Goal: Transaction & Acquisition: Obtain resource

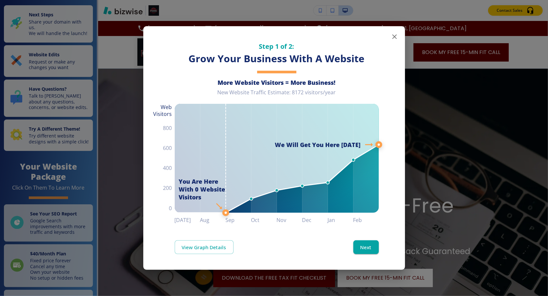
click at [396, 38] on icon "button" at bounding box center [395, 37] width 8 height 8
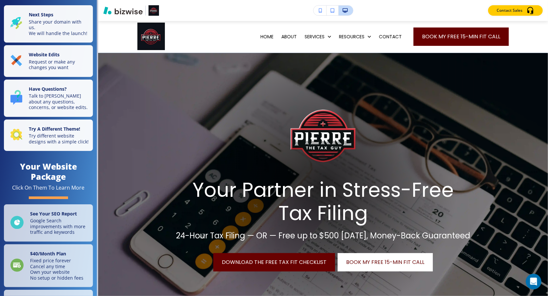
scroll to position [9, 0]
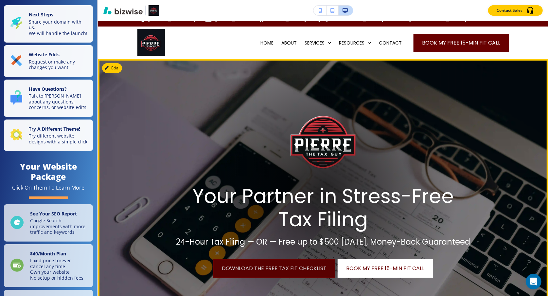
click at [282, 272] on link "Download the Free Tax Fit Checklist" at bounding box center [274, 268] width 122 height 18
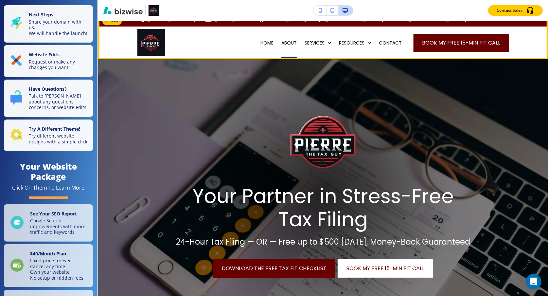
click at [281, 42] on p "ABOUT" at bounding box center [288, 43] width 15 height 7
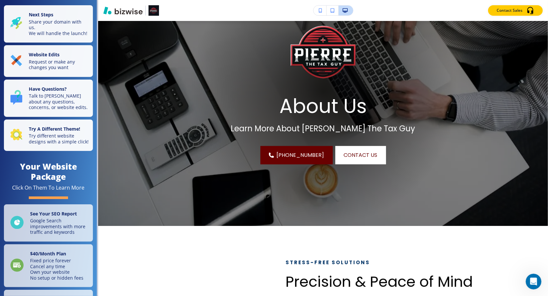
scroll to position [0, 0]
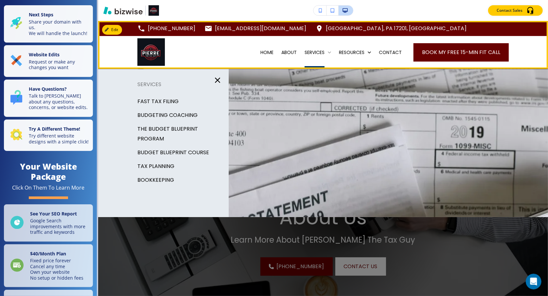
click at [305, 52] on p "SERVICES" at bounding box center [315, 52] width 20 height 7
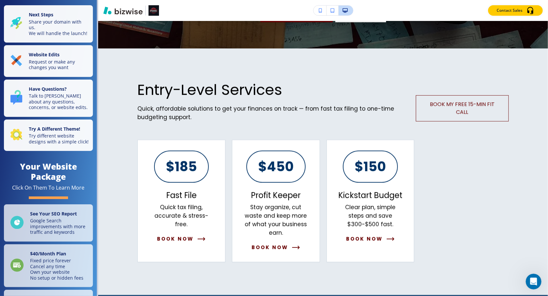
scroll to position [294, 0]
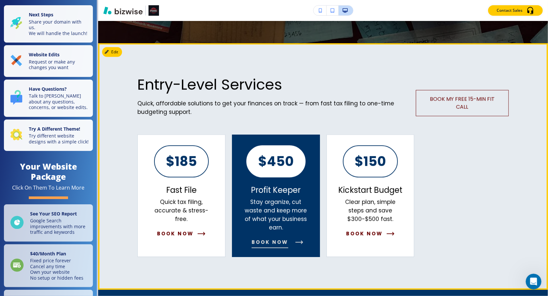
click at [278, 239] on span "Book Now" at bounding box center [270, 242] width 37 height 8
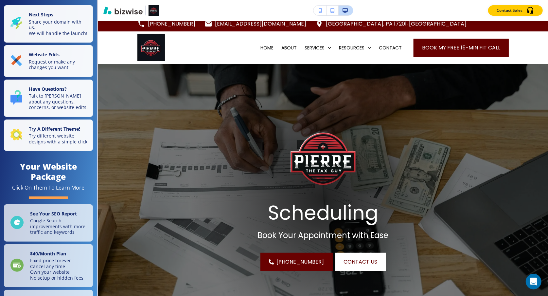
scroll to position [0, 0]
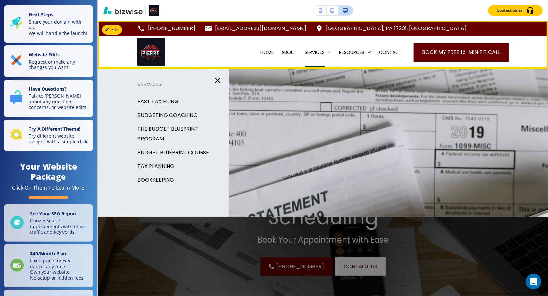
click at [309, 49] on p "SERVICES" at bounding box center [315, 52] width 20 height 7
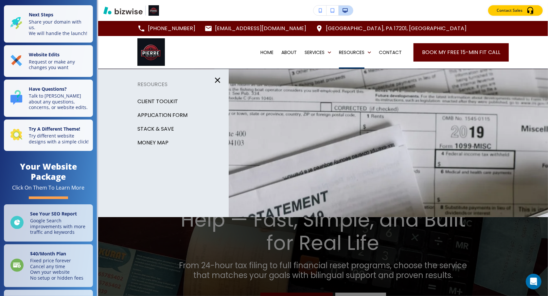
click at [300, 168] on div "Edit [PHONE_NUMBER] [EMAIL_ADDRESS][DOMAIN_NAME] [GEOGRAPHIC_DATA], [GEOGRAPHIC…" at bounding box center [323, 158] width 450 height 275
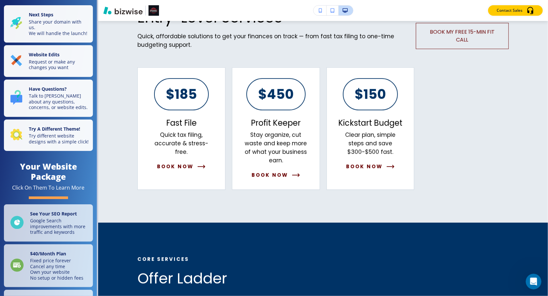
scroll to position [374, 0]
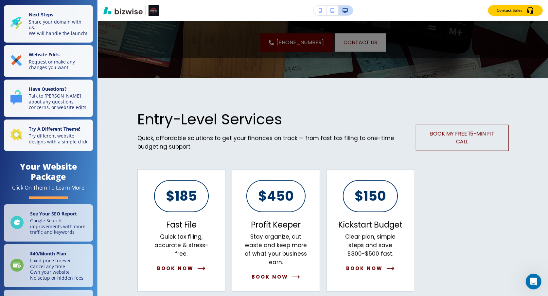
scroll to position [396, 0]
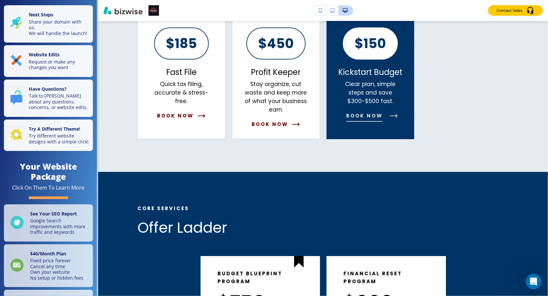
scroll to position [0, 0]
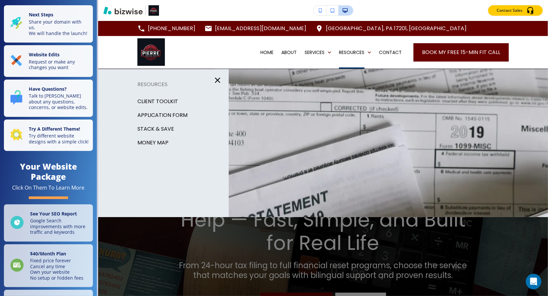
click at [382, 114] on div "Edit [PHONE_NUMBER] [EMAIL_ADDRESS][DOMAIN_NAME] [GEOGRAPHIC_DATA], [GEOGRAPHIC…" at bounding box center [323, 158] width 450 height 275
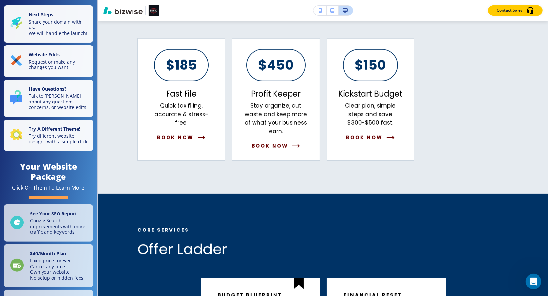
scroll to position [385, 0]
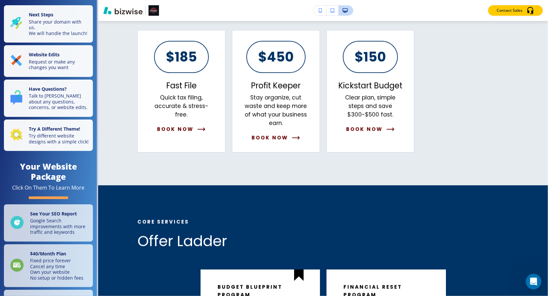
scroll to position [396, 0]
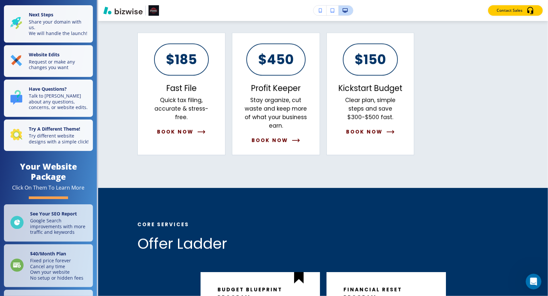
scroll to position [0, 0]
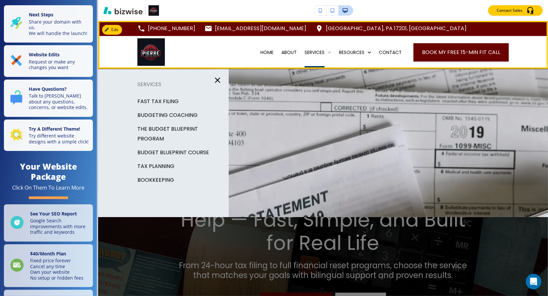
click at [305, 54] on p "SERVICES" at bounding box center [315, 52] width 20 height 7
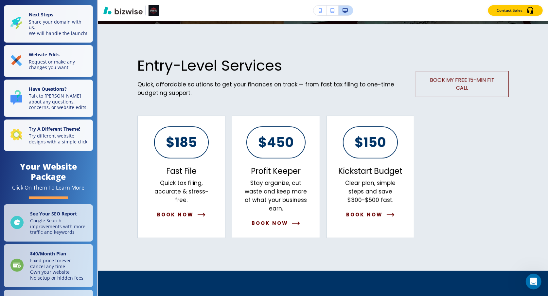
scroll to position [315, 0]
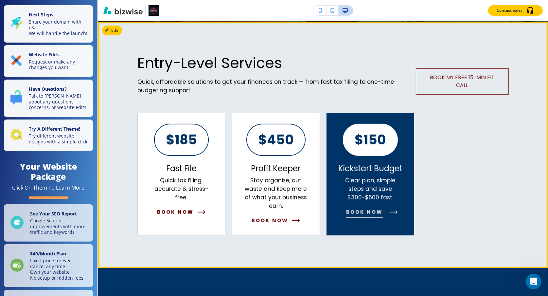
click at [373, 140] on p "$150" at bounding box center [370, 139] width 31 height 13
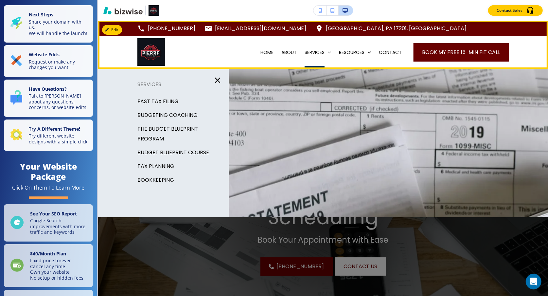
click at [305, 50] on p "SERVICES" at bounding box center [315, 52] width 20 height 7
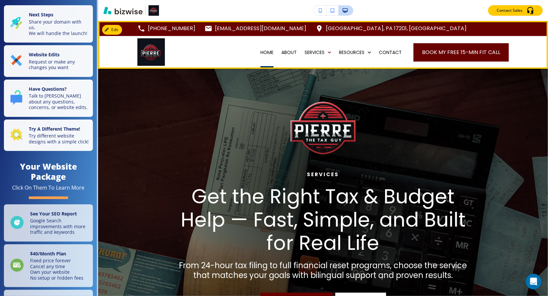
click at [264, 52] on p "HOME" at bounding box center [266, 52] width 13 height 7
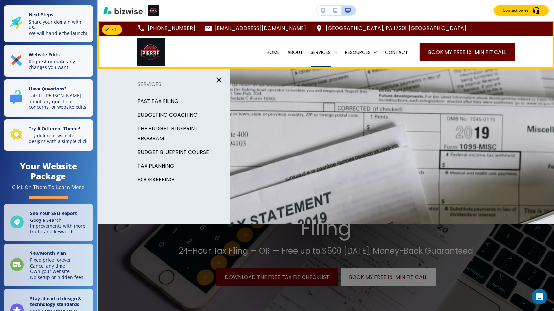
click at [316, 54] on p "SERVICES" at bounding box center [321, 52] width 20 height 7
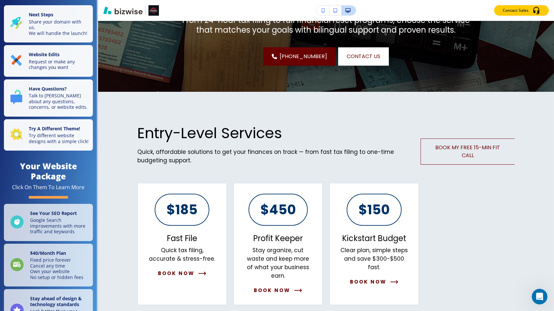
scroll to position [240, 0]
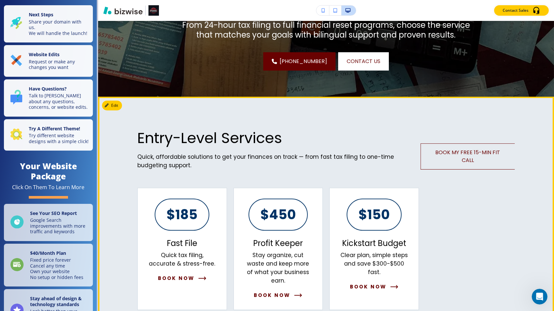
click at [473, 242] on div "$185 Fast File Quick tax filing, accurate & stress-free. Book Now $450 Profit K…" at bounding box center [323, 249] width 384 height 122
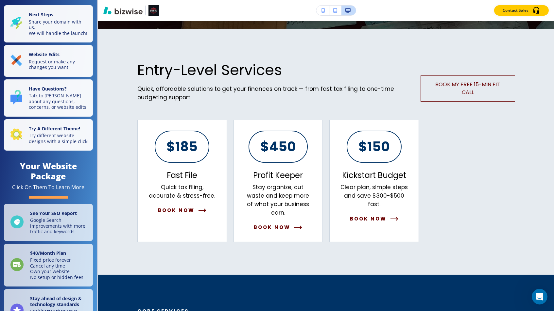
scroll to position [303, 0]
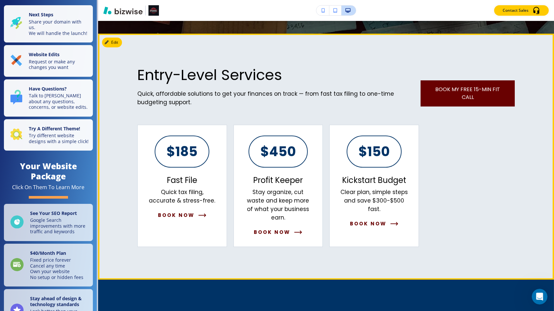
click at [485, 89] on span "Book My Free 15-Min Fit Call" at bounding box center [468, 94] width 78 height 16
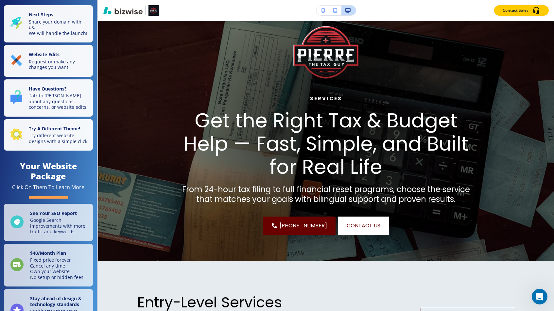
scroll to position [0, 0]
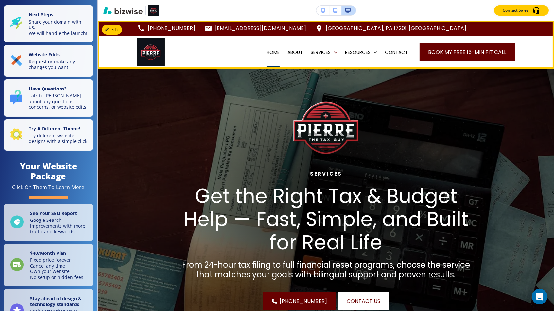
click at [267, 55] on p "HOME" at bounding box center [273, 52] width 13 height 7
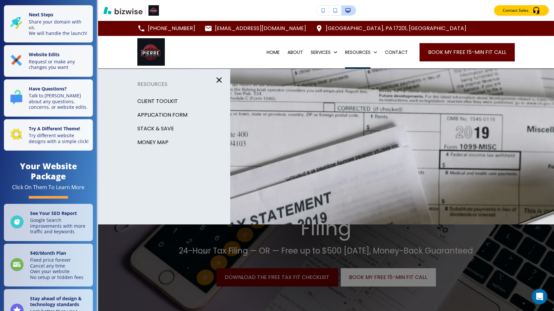
click at [167, 128] on p "STACK & SAVE" at bounding box center [155, 129] width 37 height 10
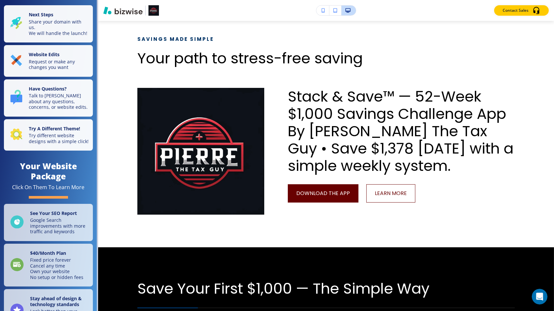
scroll to position [73, 0]
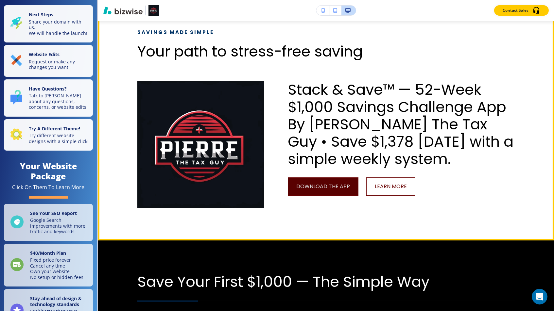
click at [330, 189] on link "download the app" at bounding box center [323, 187] width 71 height 18
